Goal: Task Accomplishment & Management: Manage account settings

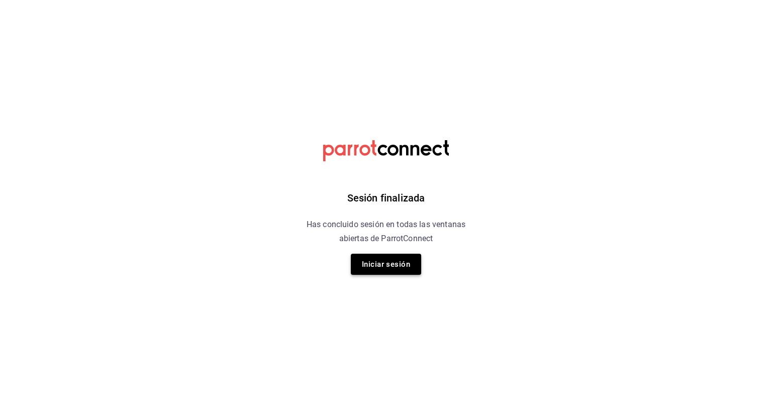
click at [369, 269] on button "Iniciar sesión" at bounding box center [386, 264] width 70 height 21
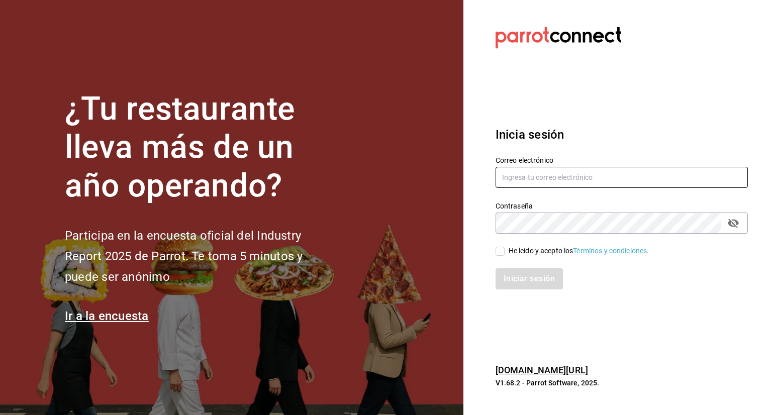
click at [599, 174] on input "text" at bounding box center [622, 177] width 252 height 21
type input "[EMAIL_ADDRESS][DOMAIN_NAME]"
click at [498, 250] on input "He leído y acepto los Términos y condiciones." at bounding box center [500, 251] width 9 height 9
checkbox input "true"
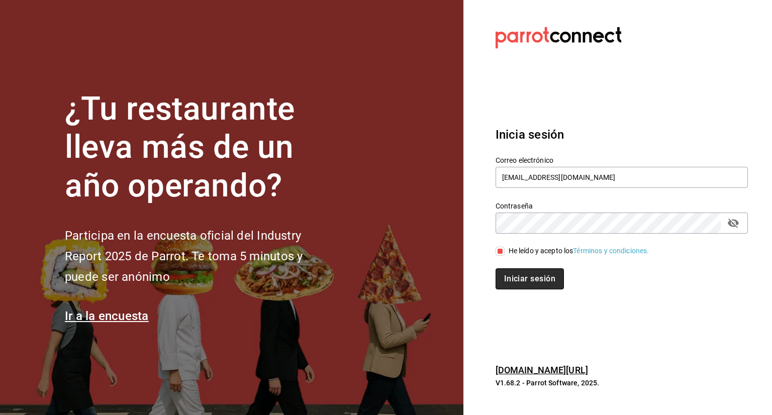
click at [515, 276] on button "Iniciar sesión" at bounding box center [530, 278] width 68 height 21
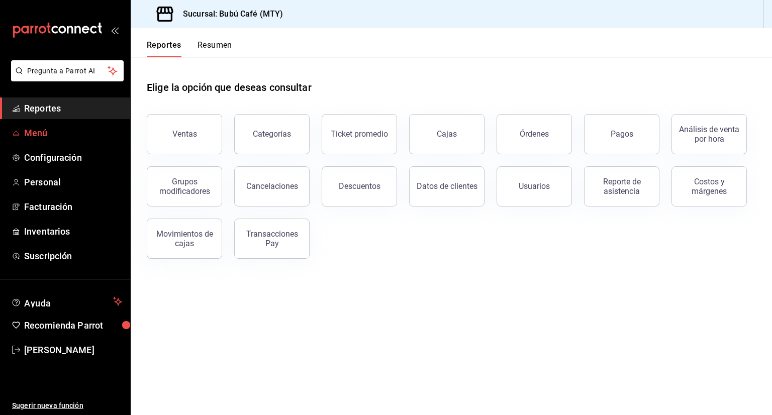
click at [33, 136] on span "Menú" at bounding box center [73, 133] width 98 height 14
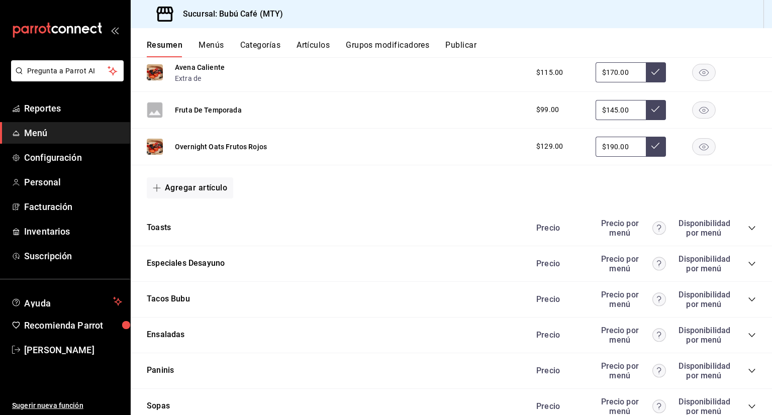
scroll to position [482, 0]
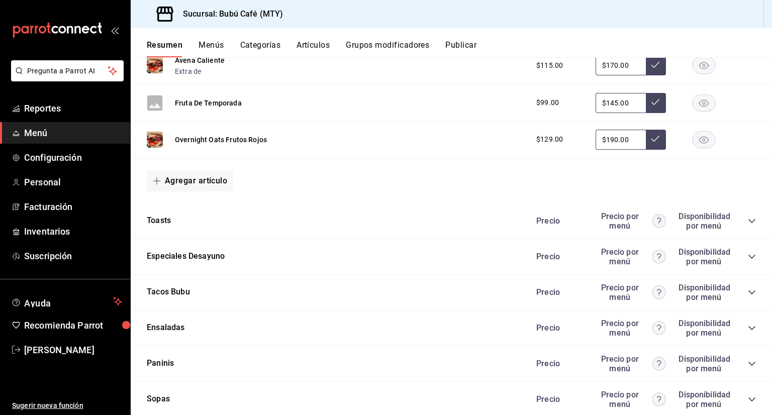
click at [748, 222] on icon "collapse-category-row" at bounding box center [752, 221] width 8 height 8
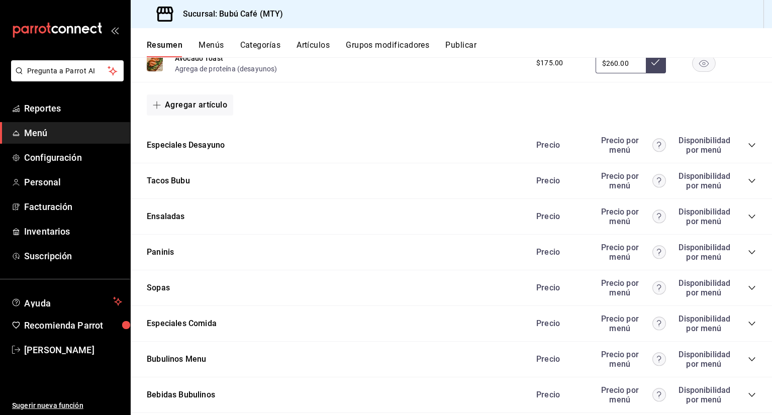
scroll to position [704, 0]
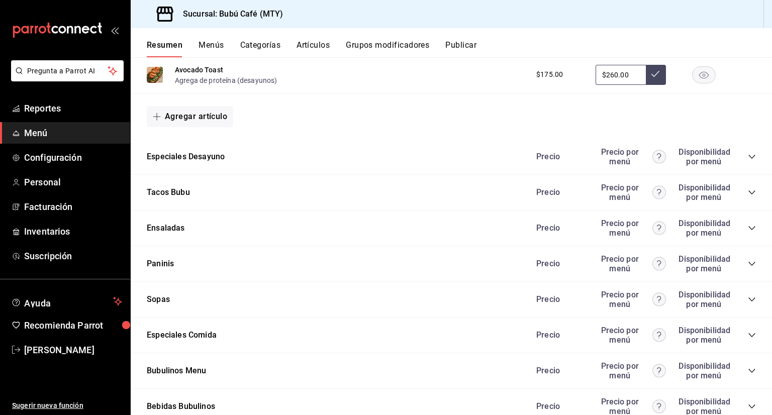
click at [748, 157] on icon "collapse-category-row" at bounding box center [751, 157] width 7 height 4
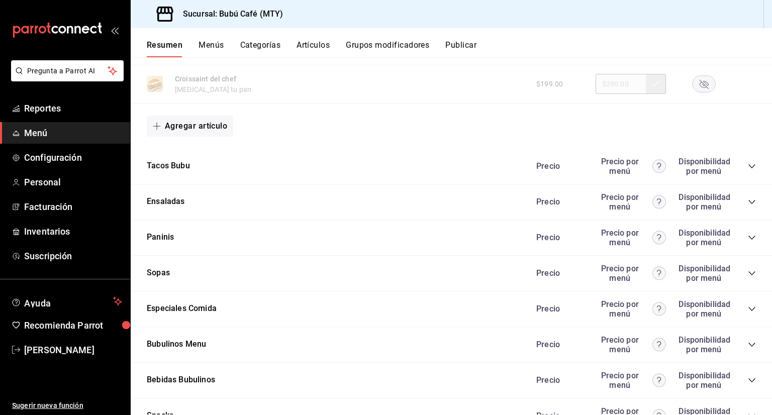
scroll to position [1287, 0]
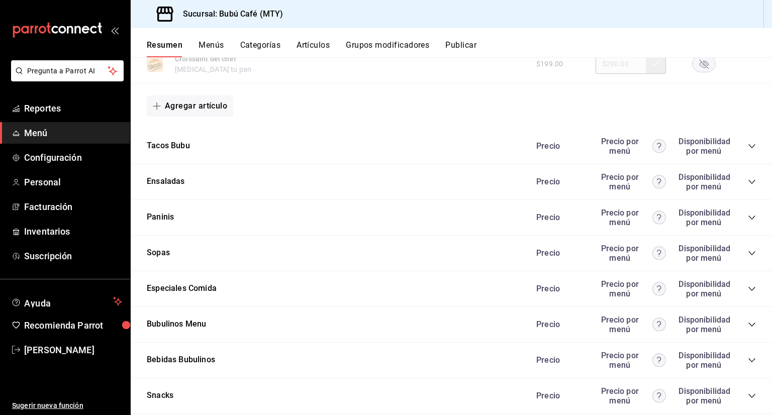
click at [748, 146] on icon "collapse-category-row" at bounding box center [752, 146] width 8 height 8
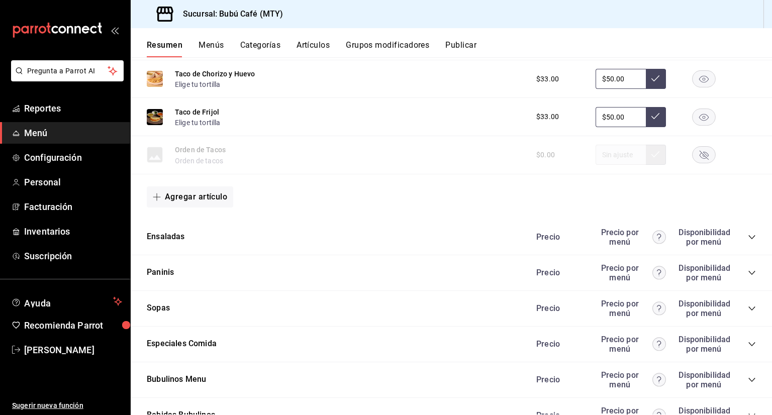
scroll to position [1554, 0]
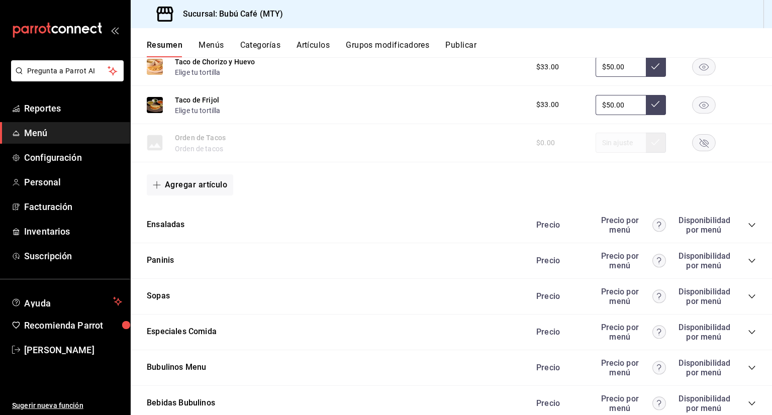
click at [748, 225] on icon "collapse-category-row" at bounding box center [752, 225] width 8 height 8
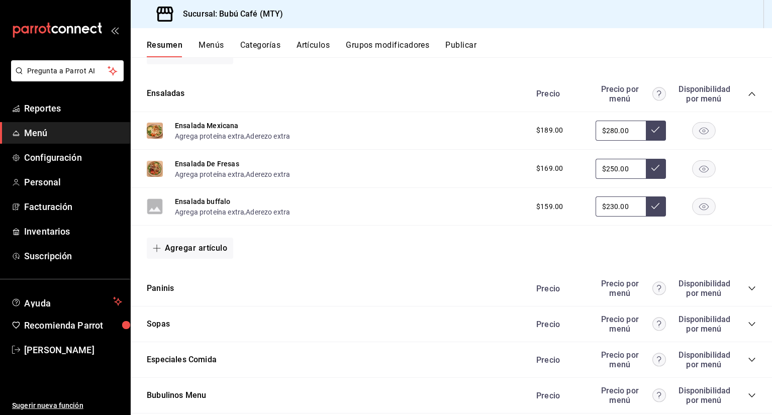
scroll to position [1695, 0]
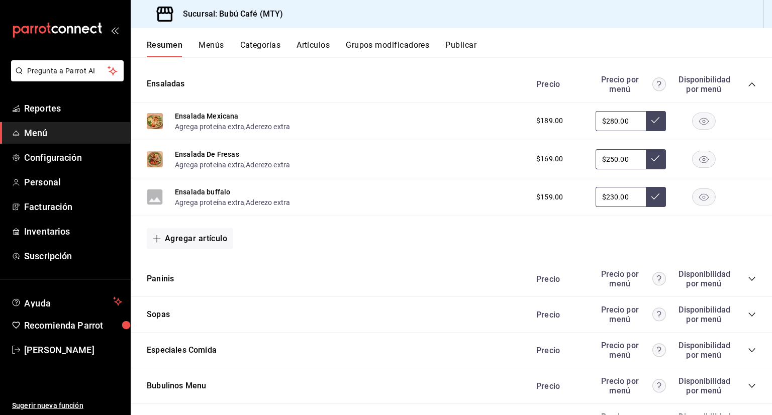
click at [748, 281] on icon "collapse-category-row" at bounding box center [751, 279] width 7 height 4
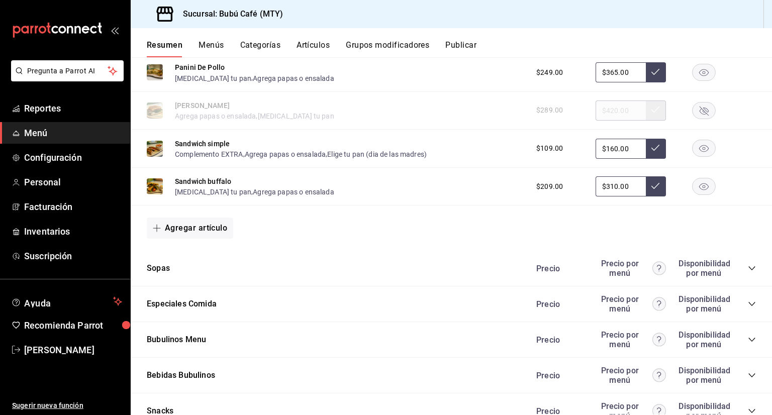
scroll to position [1997, 0]
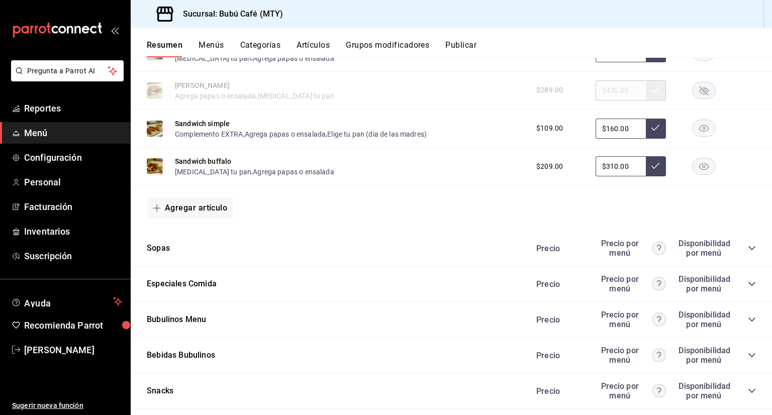
click at [748, 247] on icon "collapse-category-row" at bounding box center [752, 248] width 8 height 8
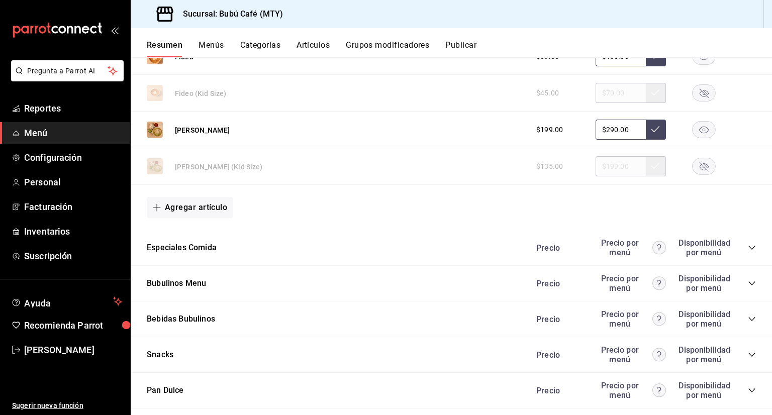
scroll to position [2305, 0]
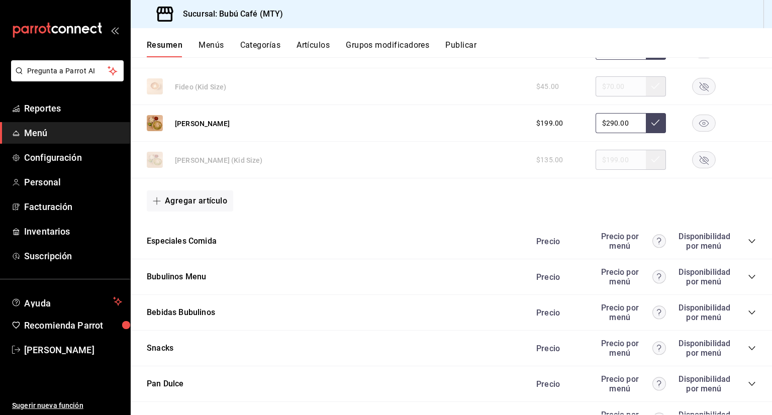
click at [748, 243] on icon "collapse-category-row" at bounding box center [751, 241] width 7 height 4
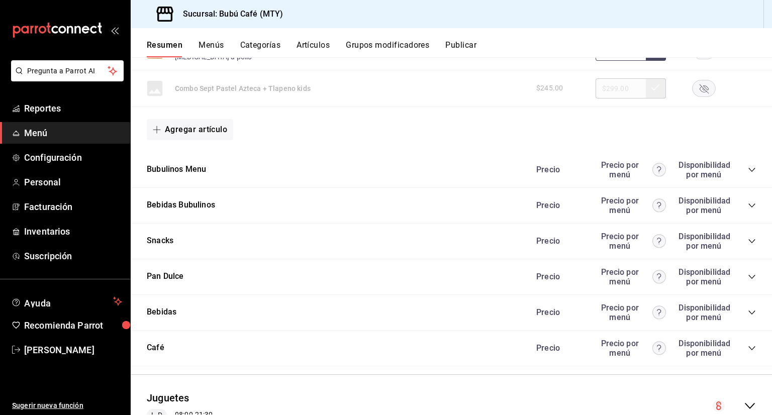
scroll to position [2646, 0]
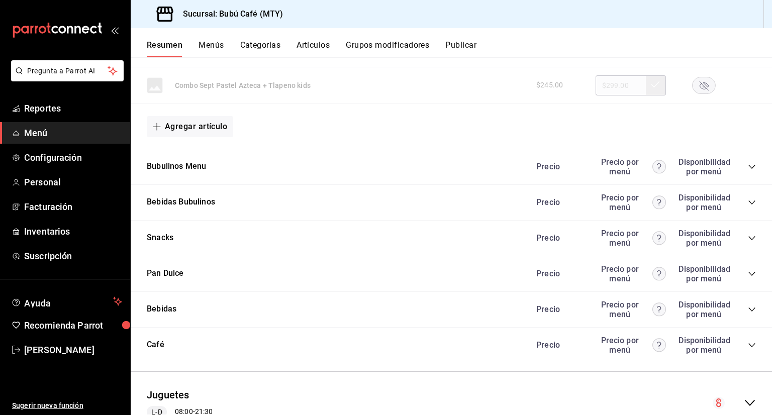
click at [748, 169] on icon "collapse-category-row" at bounding box center [751, 167] width 7 height 4
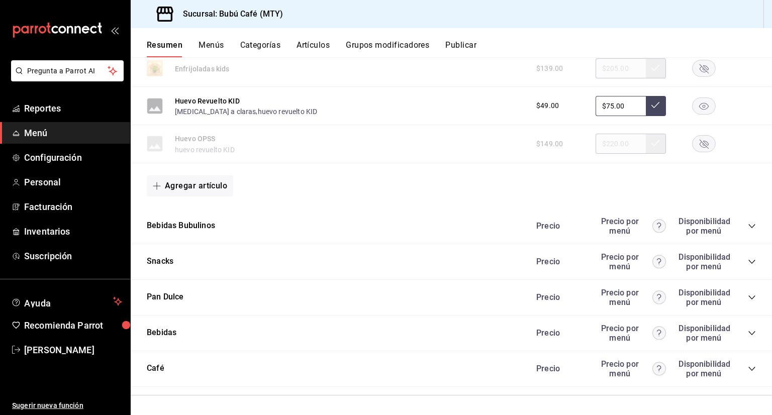
scroll to position [3692, 0]
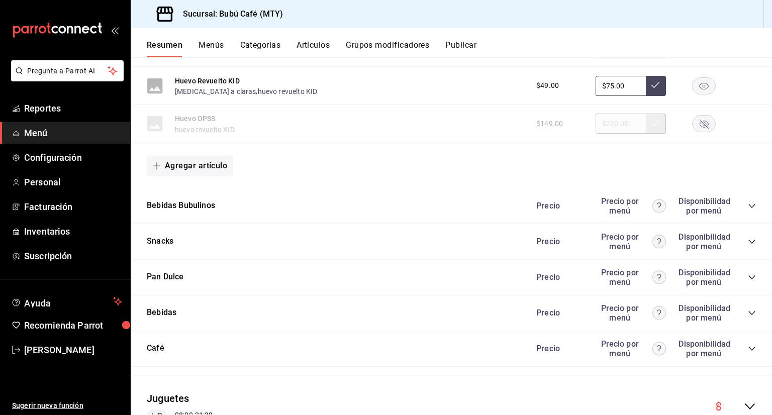
click at [748, 210] on icon "collapse-category-row" at bounding box center [752, 206] width 8 height 8
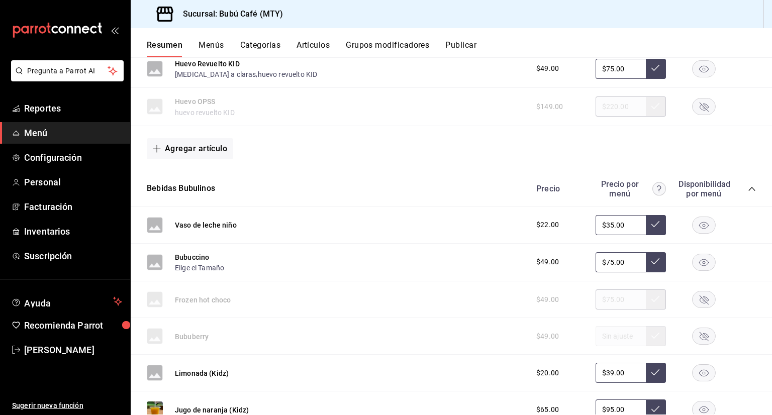
click at [766, 414] on div "Resumen sucursal Si activas ‘Editar artículo por menú’, podrás personalizar los…" at bounding box center [451, 235] width 641 height 357
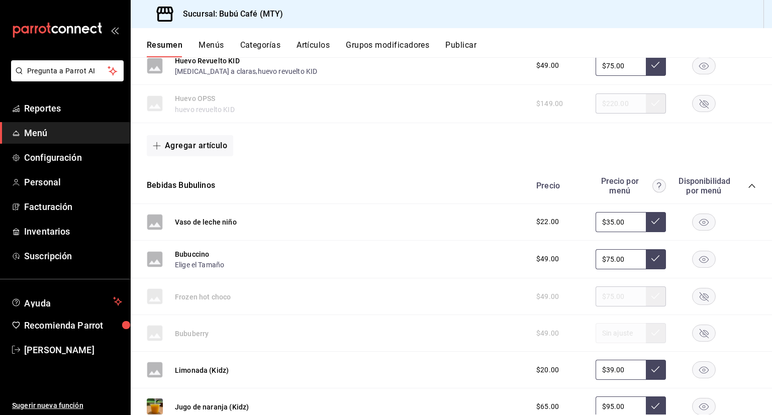
click at [766, 414] on div "Resumen sucursal Si activas ‘Editar artículo por menú’, podrás personalizar los…" at bounding box center [451, 235] width 641 height 357
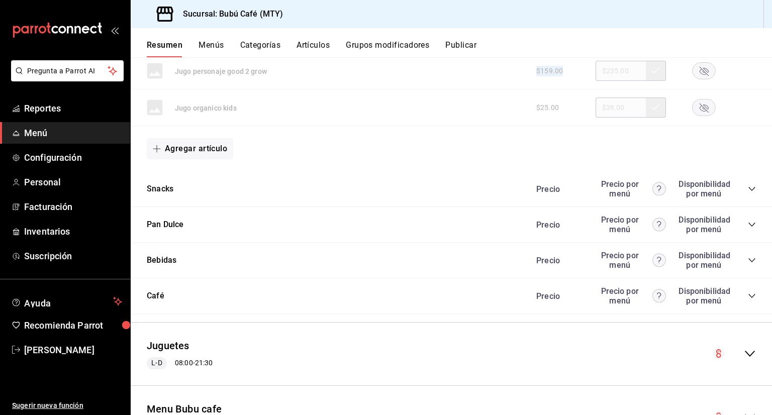
scroll to position [4177, 0]
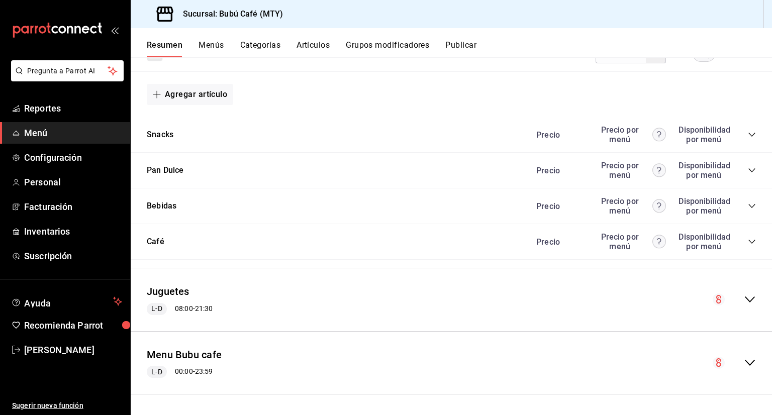
click at [766, 414] on div "Resumen sucursal Si activas ‘Editar artículo por menú’, podrás personalizar los…" at bounding box center [451, 235] width 641 height 357
click at [748, 135] on icon "collapse-category-row" at bounding box center [752, 135] width 8 height 8
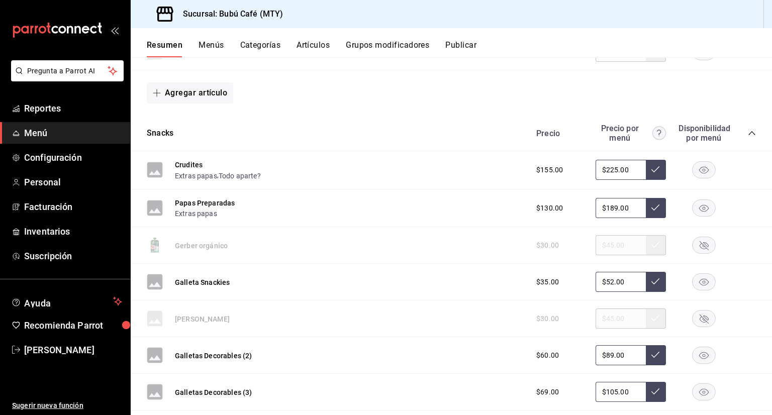
click at [56, 131] on span "Menú" at bounding box center [73, 133] width 98 height 14
click at [211, 44] on button "Menús" at bounding box center [211, 48] width 25 height 17
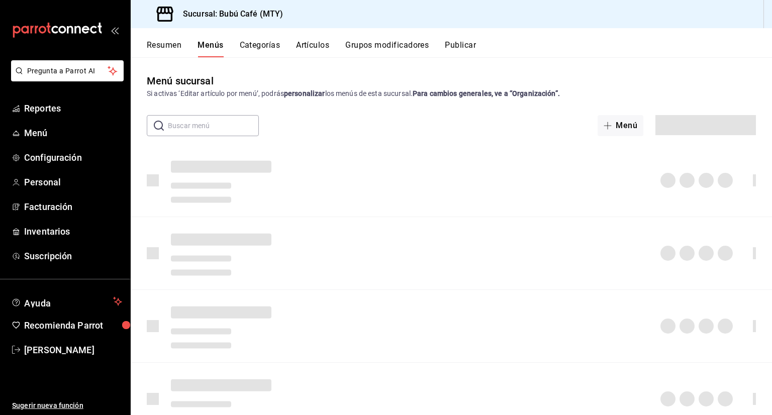
click at [211, 44] on button "Menús" at bounding box center [211, 48] width 26 height 17
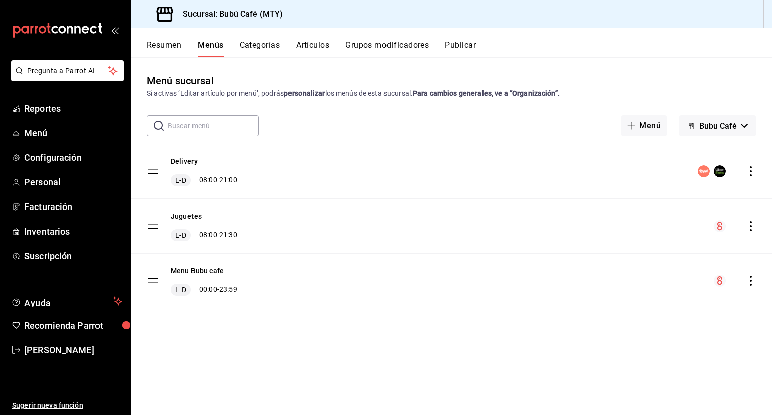
click at [718, 121] on span "Bubu Café" at bounding box center [718, 126] width 38 height 10
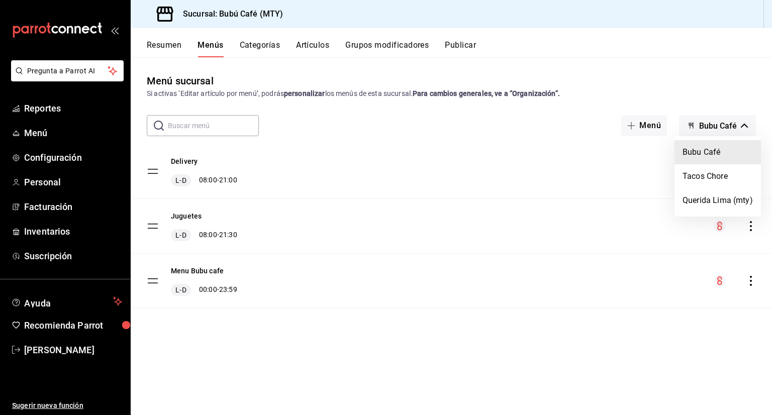
click at [325, 180] on div at bounding box center [386, 207] width 772 height 415
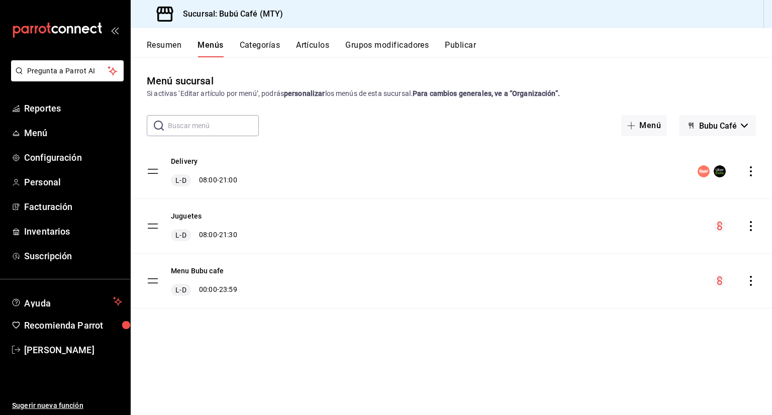
click at [150, 172] on tbody "Delivery L-D 08:00 - 21:00 Juguetes L-D 08:00 - 21:30 Menu Bubu cafe L-D 00:00 …" at bounding box center [451, 226] width 641 height 164
click at [703, 169] on circle "menu-maker-table" at bounding box center [704, 171] width 12 height 12
click at [188, 162] on button "Delivery" at bounding box center [184, 161] width 27 height 10
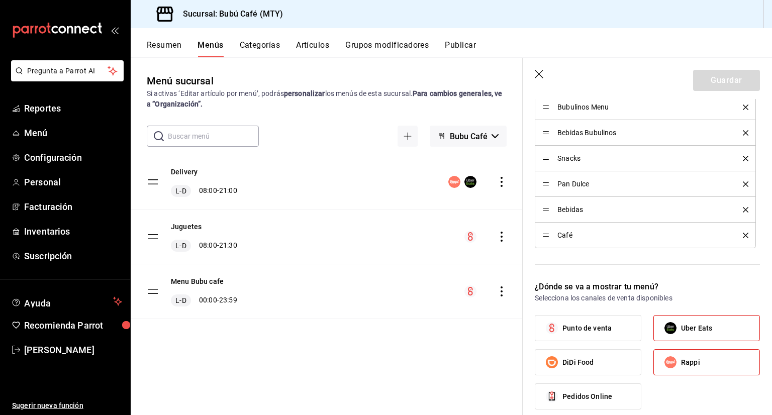
scroll to position [583, 0]
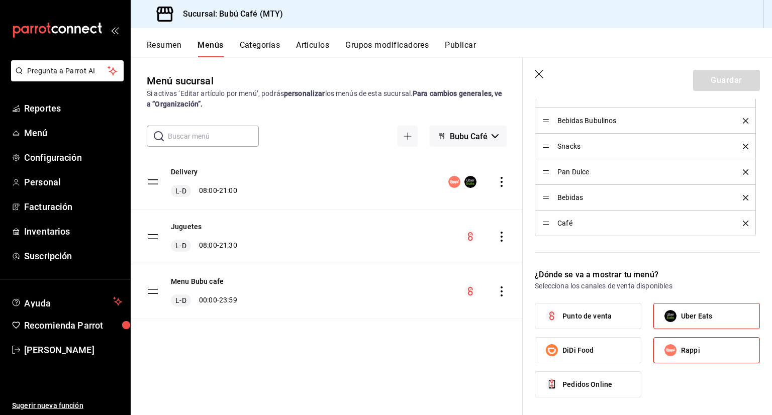
click at [681, 348] on span "Rappi" at bounding box center [690, 350] width 19 height 11
click at [677, 348] on input "Rappi" at bounding box center [670, 350] width 21 height 21
checkbox input "false"
click at [703, 77] on button "Guardar" at bounding box center [726, 80] width 67 height 21
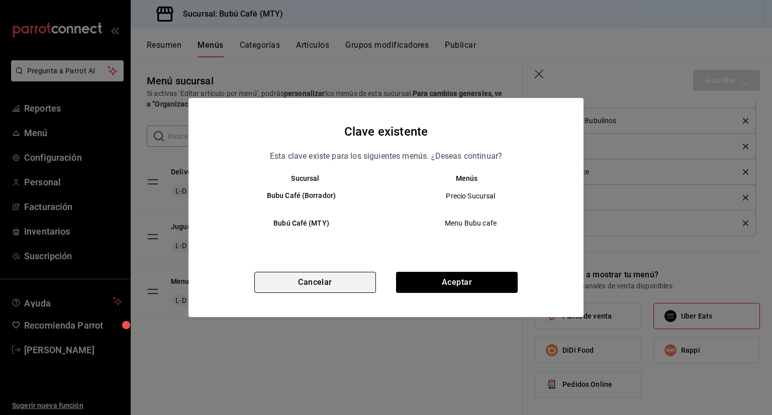
click at [341, 284] on button "Cancelar" at bounding box center [315, 282] width 122 height 21
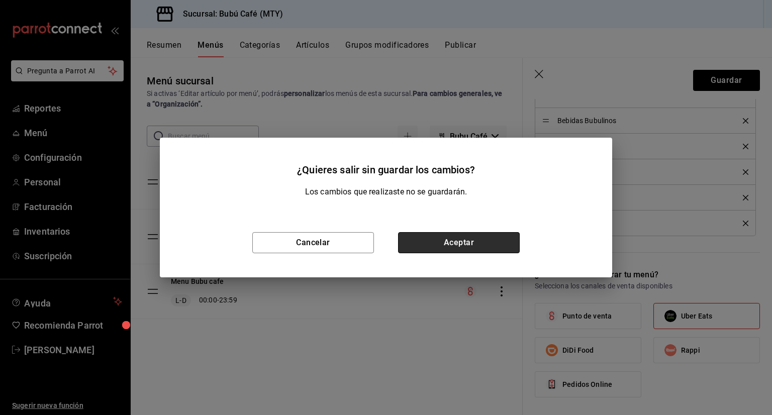
click at [410, 250] on button "Aceptar" at bounding box center [459, 242] width 122 height 21
checkbox input "false"
type input "1755542664681"
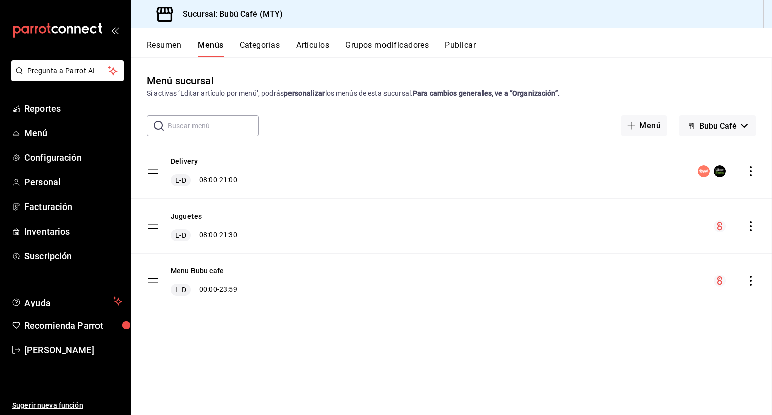
checkbox input "false"
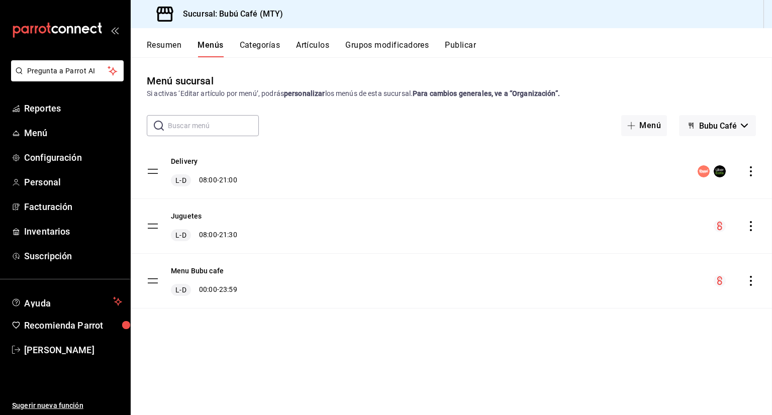
checkbox input "false"
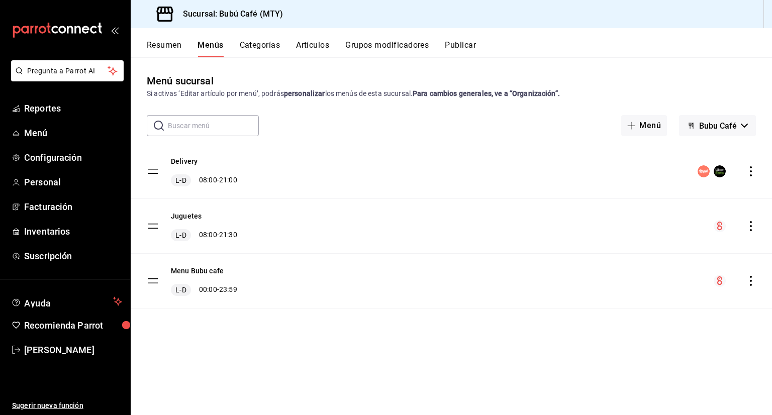
drag, startPoint x: 201, startPoint y: 381, endPoint x: 149, endPoint y: 377, distance: 52.5
